Goal: Task Accomplishment & Management: Use online tool/utility

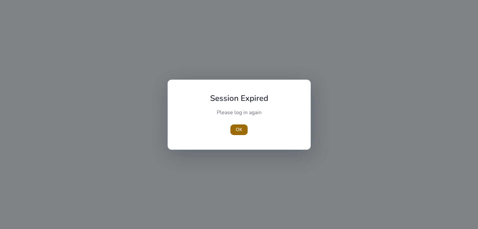
click at [238, 125] on span "button" at bounding box center [238, 130] width 17 height 16
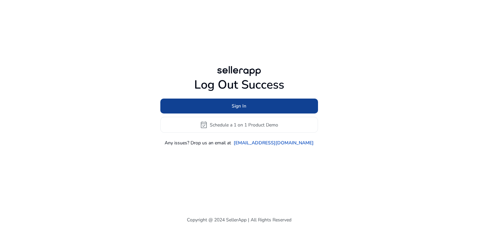
click at [245, 102] on span at bounding box center [239, 106] width 158 height 16
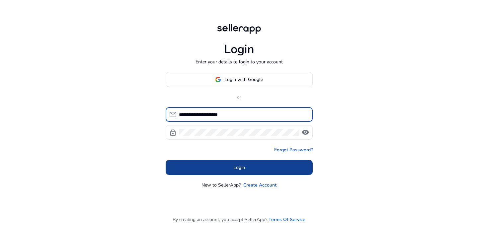
click at [246, 170] on span at bounding box center [239, 168] width 147 height 16
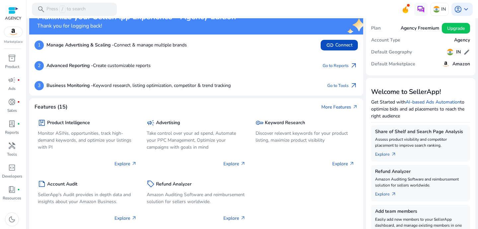
scroll to position [19, 0]
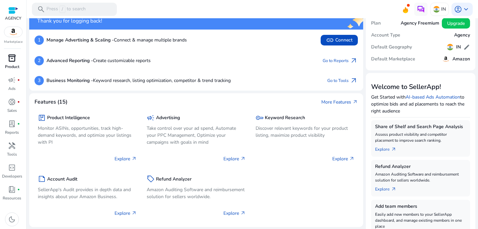
click at [9, 65] on p "Product" at bounding box center [12, 67] width 14 height 6
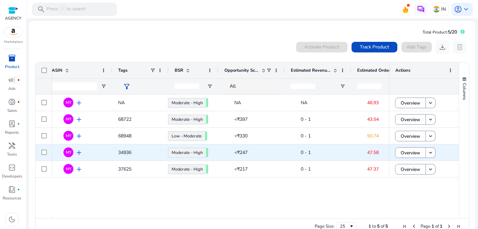
scroll to position [0, 288]
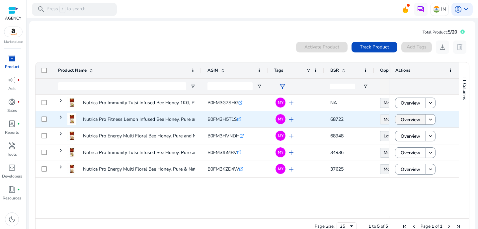
click at [401, 120] on span "Overview" at bounding box center [411, 120] width 20 height 14
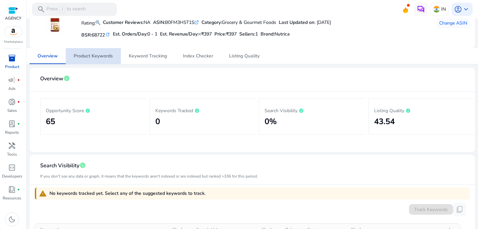
click at [111, 57] on span "Product Keywords" at bounding box center [93, 56] width 39 height 5
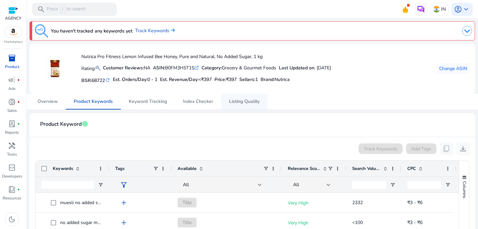
click at [237, 100] on span "Listing Quality" at bounding box center [244, 101] width 31 height 5
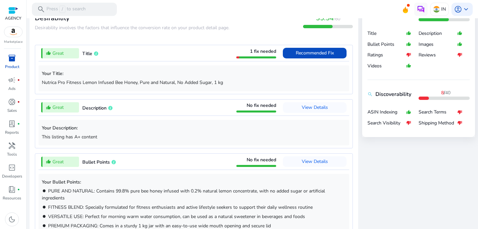
scroll to position [249, 0]
click at [306, 53] on span "Recommended Fix" at bounding box center [315, 53] width 38 height 6
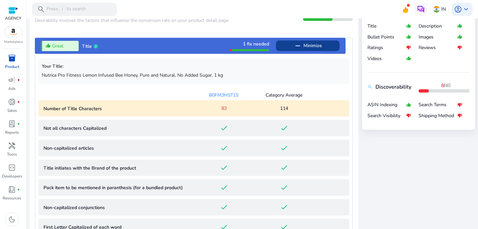
scroll to position [244, 0]
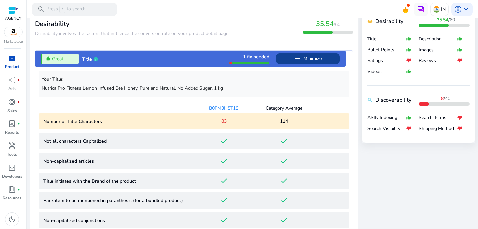
click at [284, 60] on span at bounding box center [308, 59] width 64 height 16
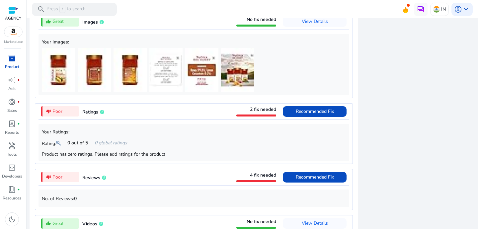
scroll to position [501, 0]
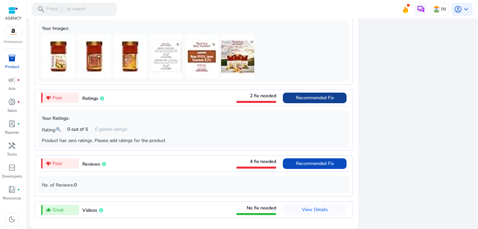
click at [317, 99] on span "Recommended Fix" at bounding box center [315, 98] width 38 height 11
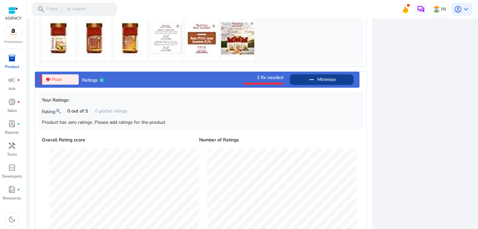
click at [315, 84] on mat-icon "remove" at bounding box center [312, 80] width 8 height 8
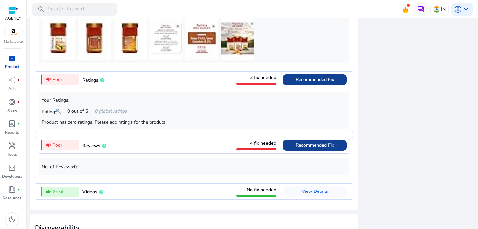
click at [311, 148] on span "Recommended Fix" at bounding box center [315, 145] width 38 height 6
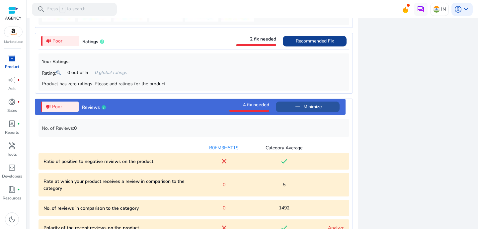
click at [294, 111] on mat-icon "remove" at bounding box center [298, 107] width 8 height 8
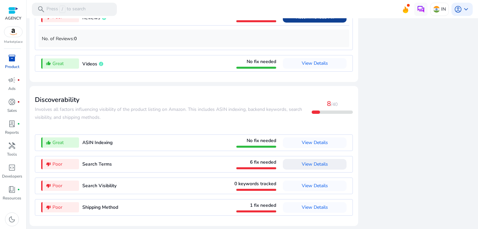
click at [297, 162] on span at bounding box center [315, 164] width 64 height 16
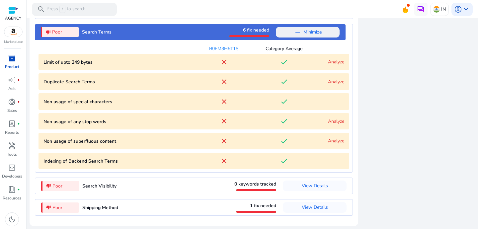
scroll to position [785, 0]
click at [294, 30] on mat-icon "remove" at bounding box center [298, 32] width 8 height 8
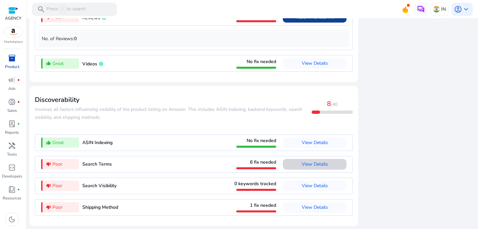
scroll to position [653, 0]
click at [308, 210] on span "View Details" at bounding box center [315, 207] width 26 height 11
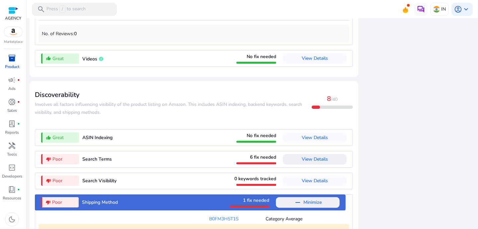
scroll to position [686, 0]
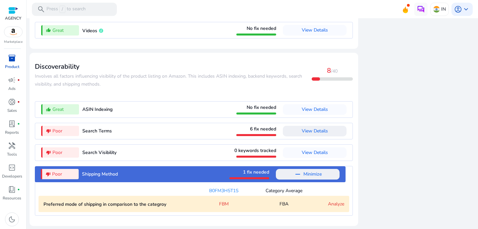
click at [309, 176] on span "Minimize" at bounding box center [312, 174] width 18 height 11
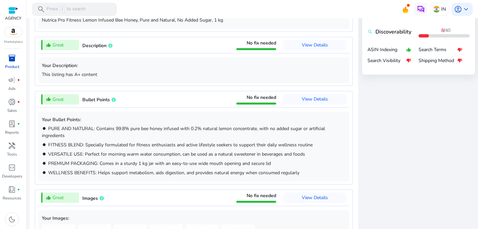
scroll to position [247, 0]
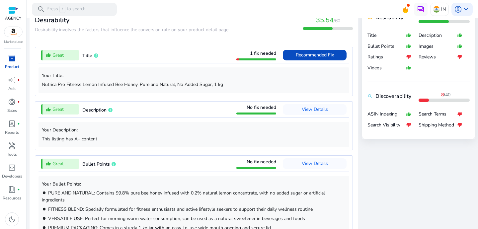
click at [14, 35] on img at bounding box center [13, 32] width 18 height 10
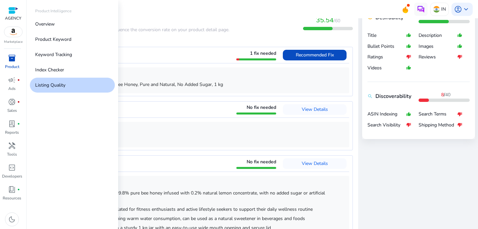
click at [13, 65] on p "Product" at bounding box center [12, 67] width 14 height 6
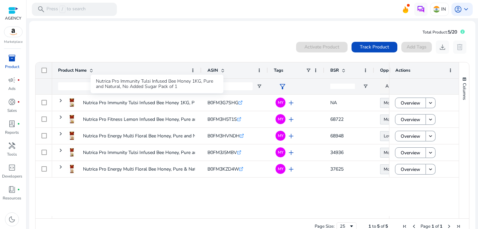
click at [162, 76] on div "Nutrica Pro Immunity Tulsi Infused Bee Honey 1KG, Pure and Natural, No Added Su…" at bounding box center [157, 84] width 133 height 19
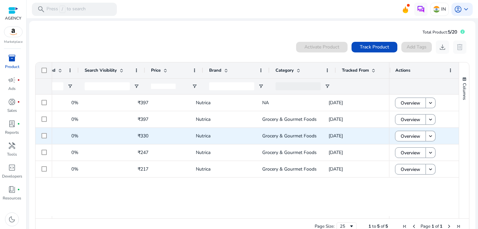
scroll to position [0, 643]
